Goal: Task Accomplishment & Management: Use online tool/utility

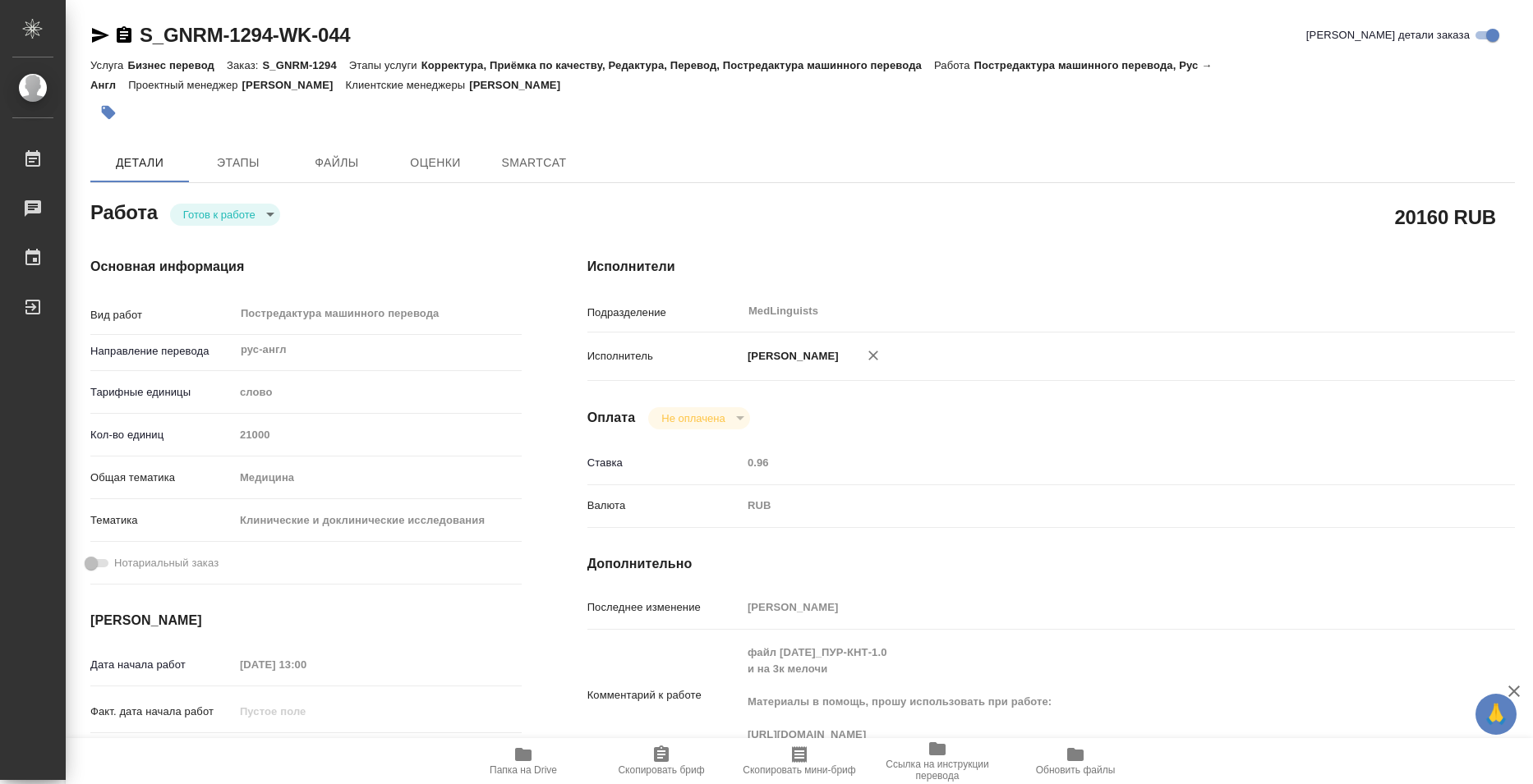
type textarea "x"
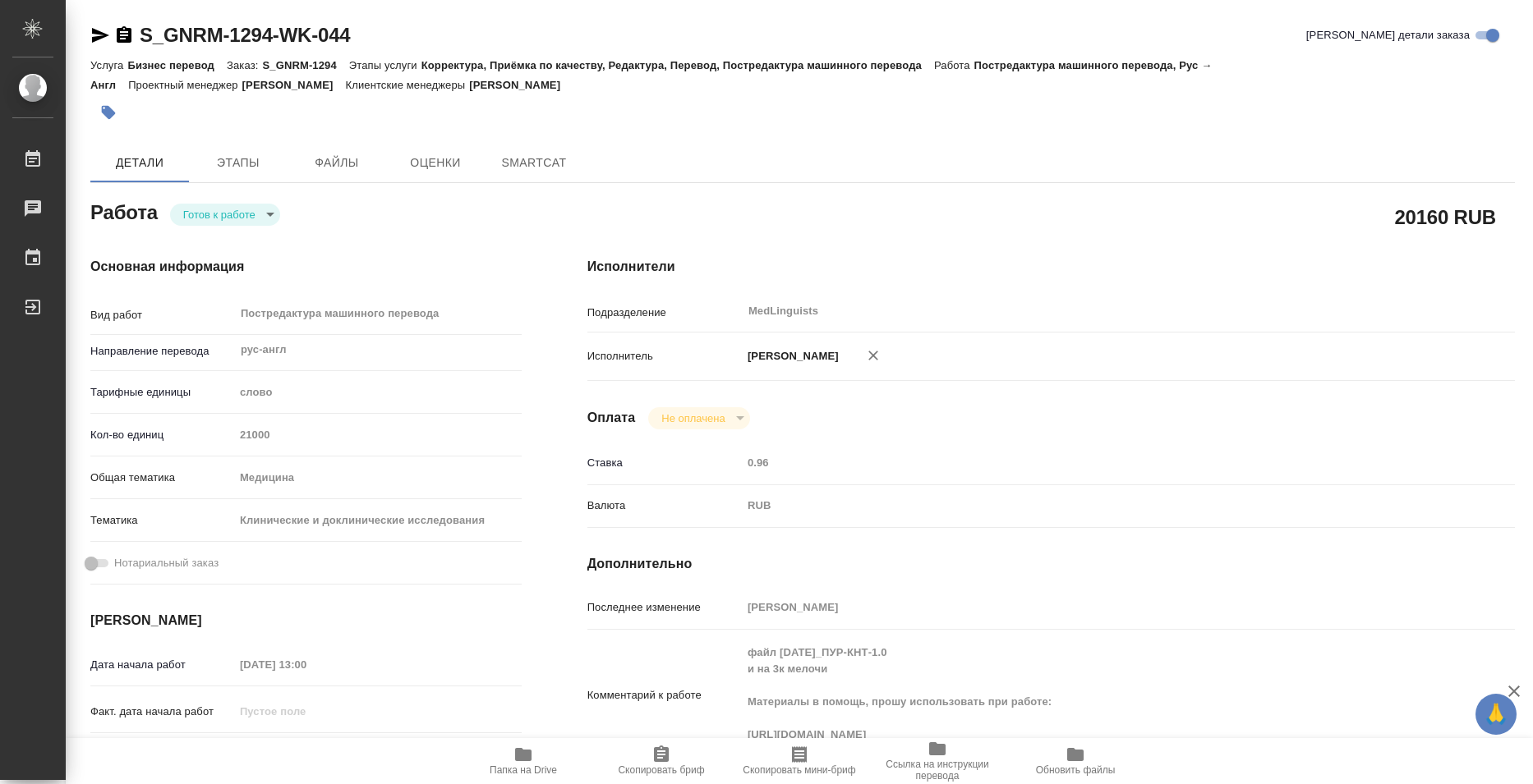
type textarea "x"
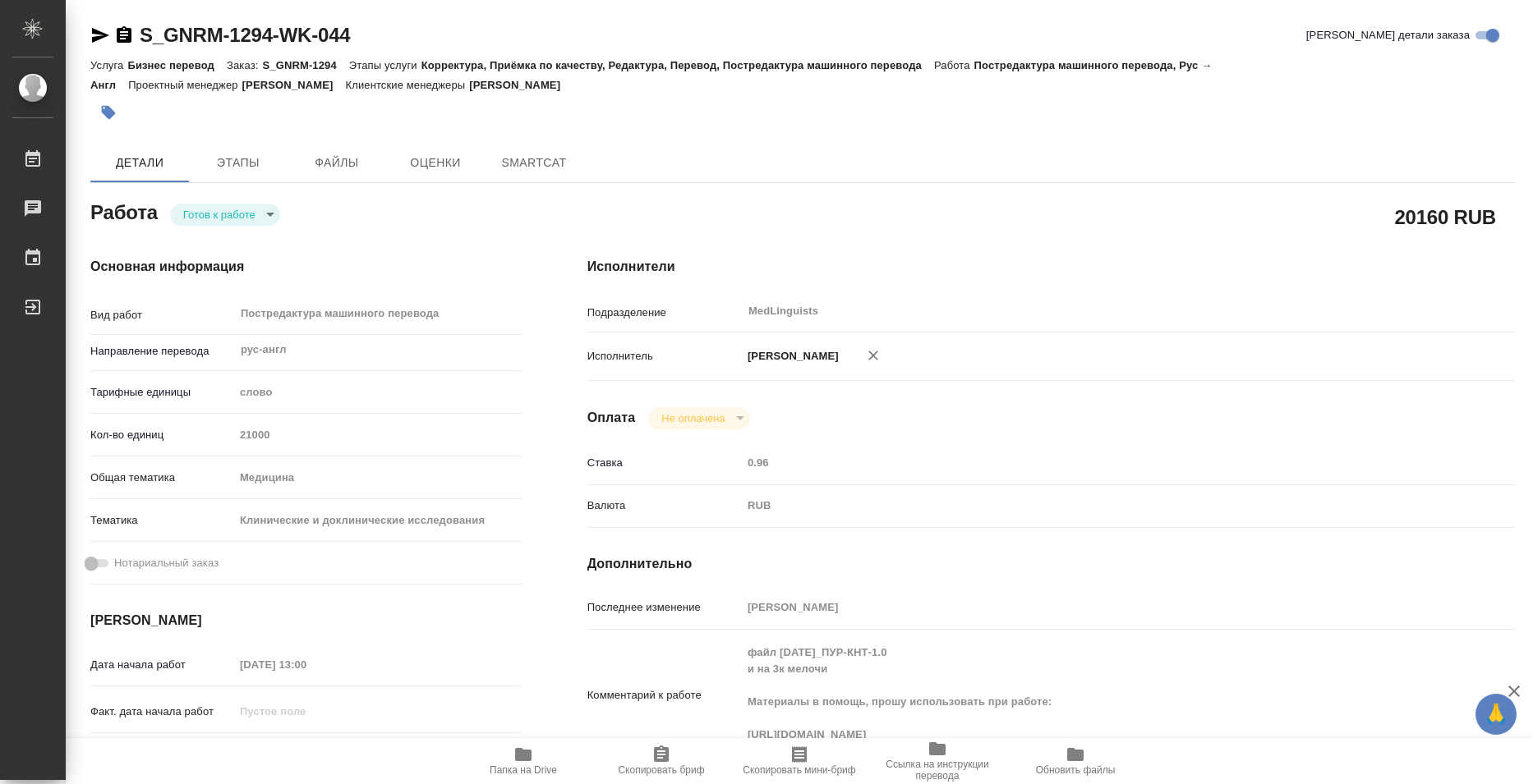
type textarea "x"
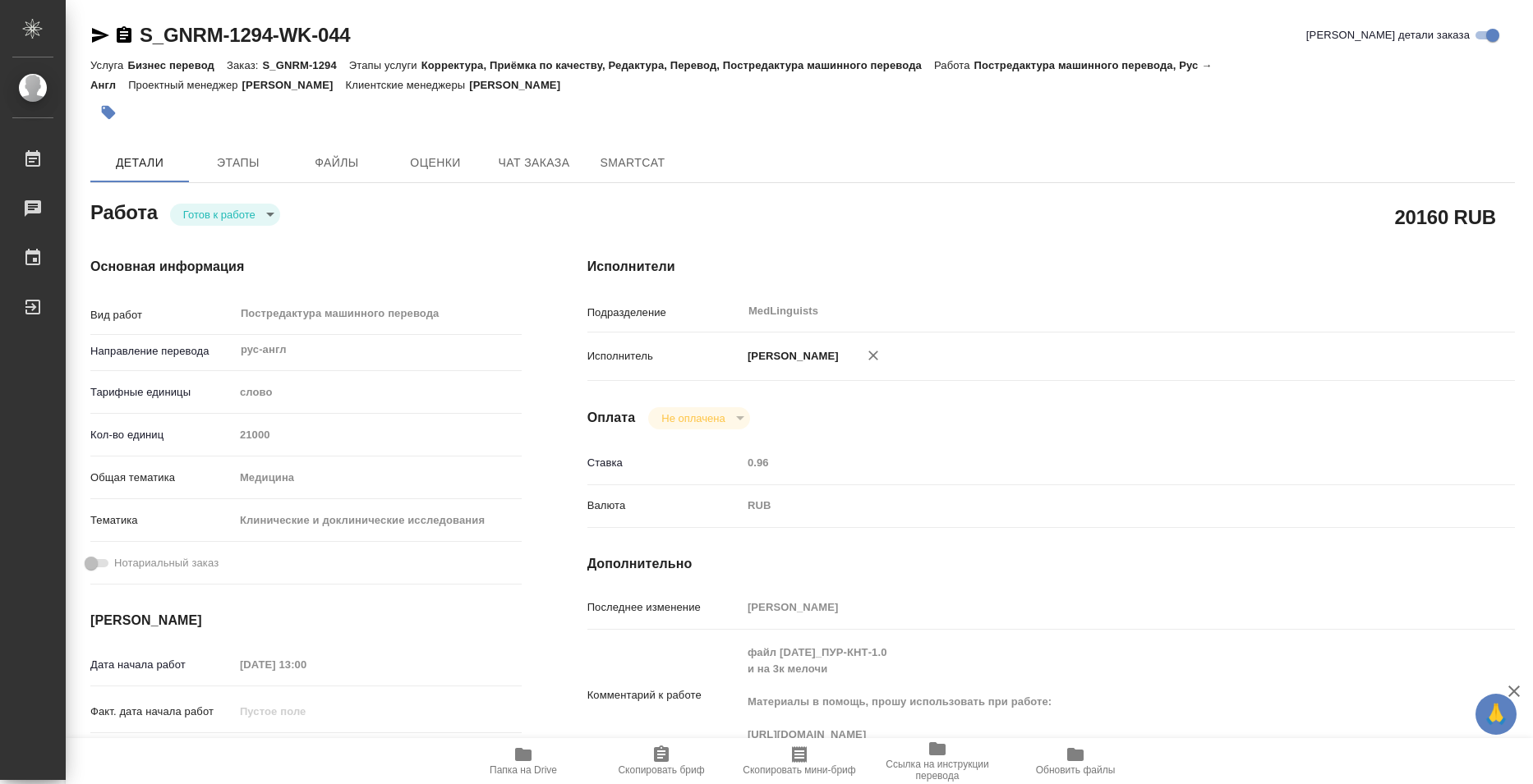
type textarea "x"
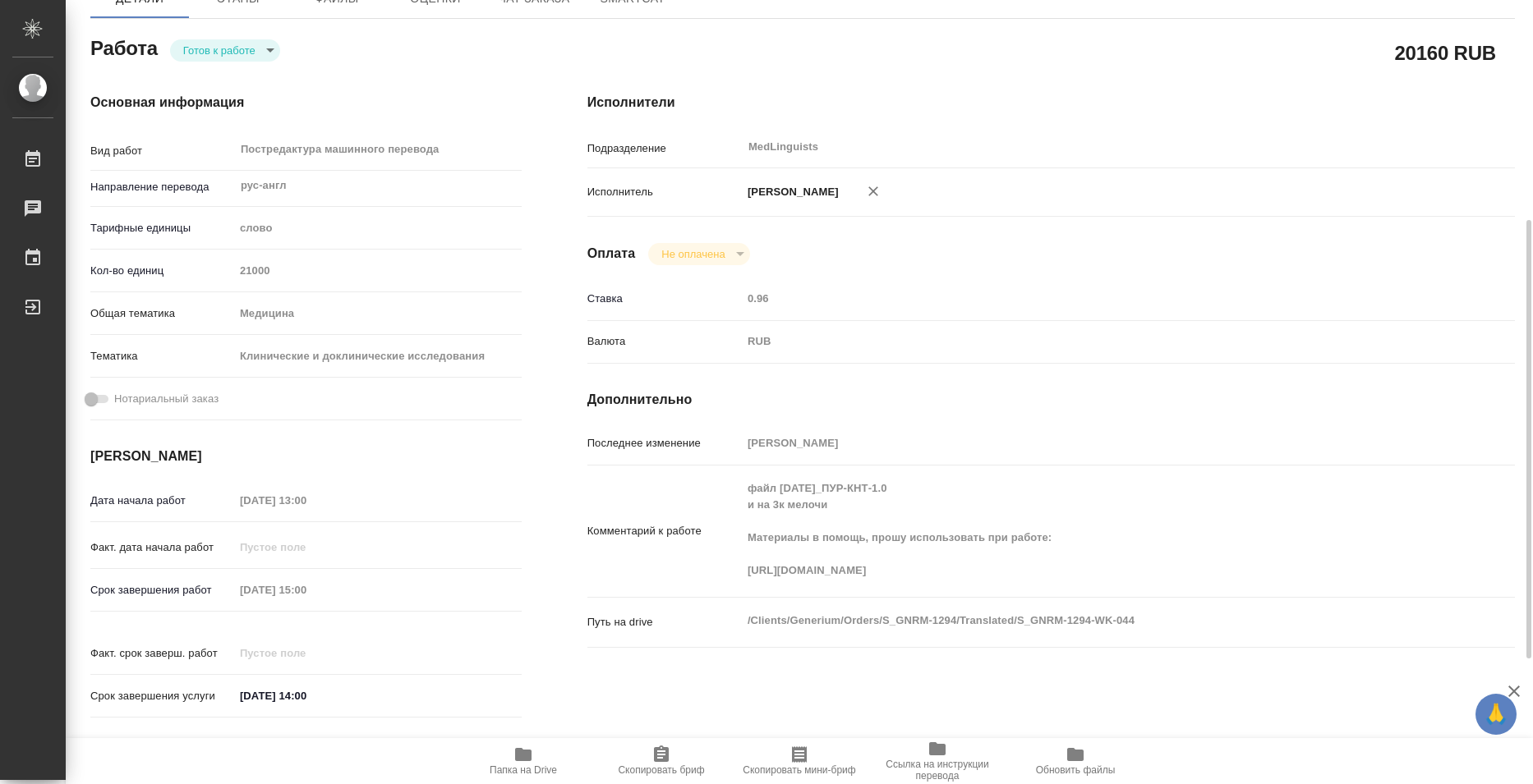
scroll to position [246, 0]
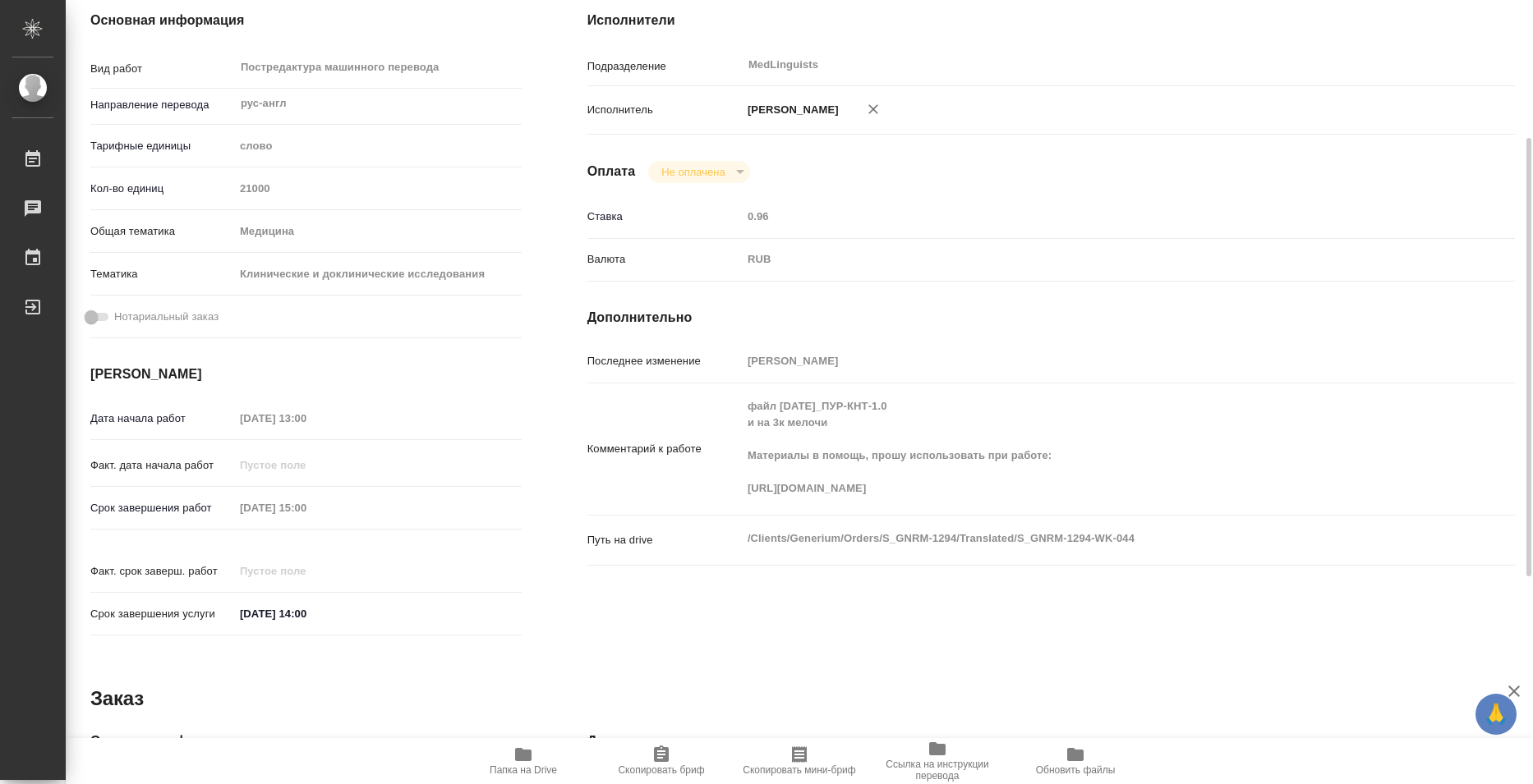
type textarea "x"
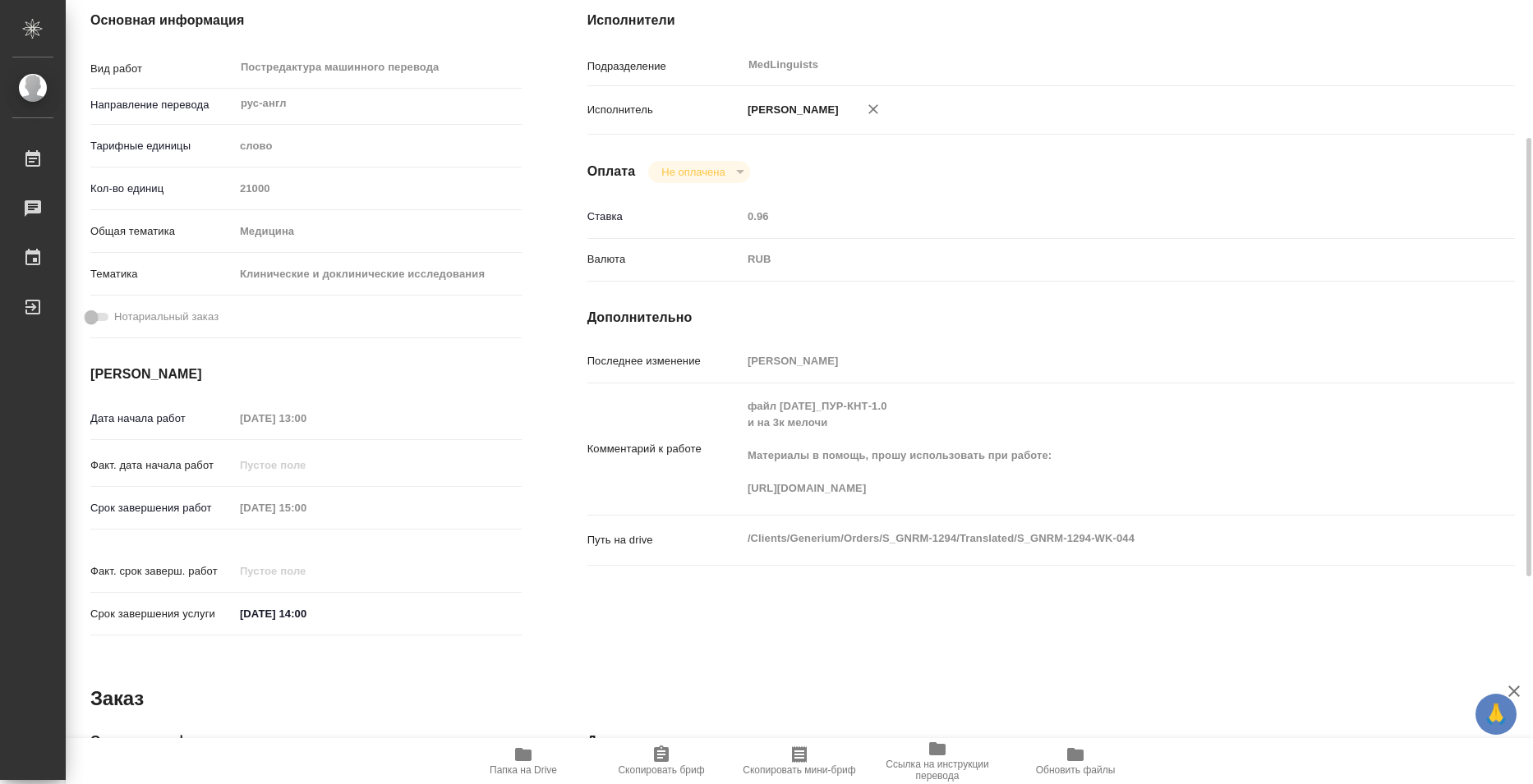
click at [1411, 119] on div "[PERSON_NAME]" at bounding box center [1090, 110] width 696 height 34
